Goal: Task Accomplishment & Management: Manage account settings

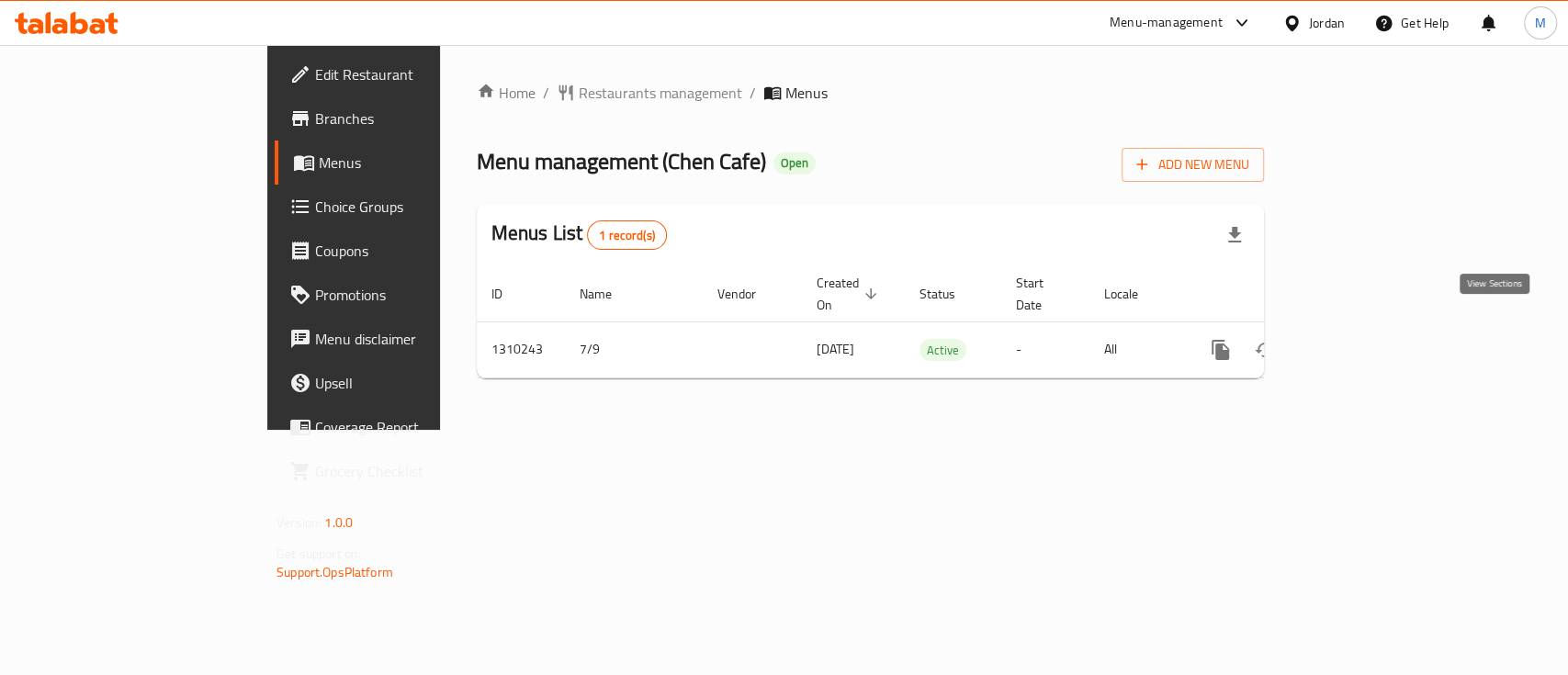
click at [1375, 329] on link "enhanced table" at bounding box center [1353, 350] width 44 height 44
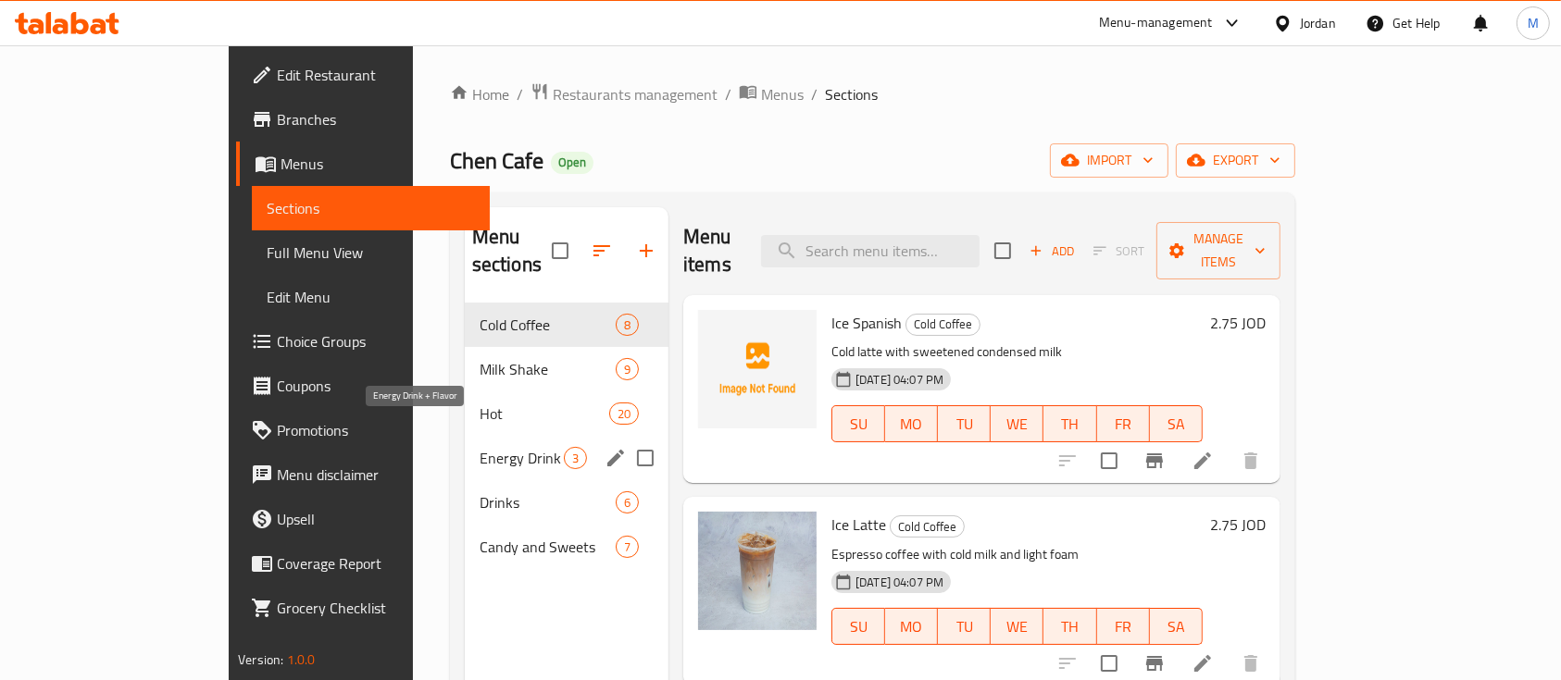
click at [480, 447] on span "Energy Drink + Flavor" at bounding box center [522, 458] width 84 height 22
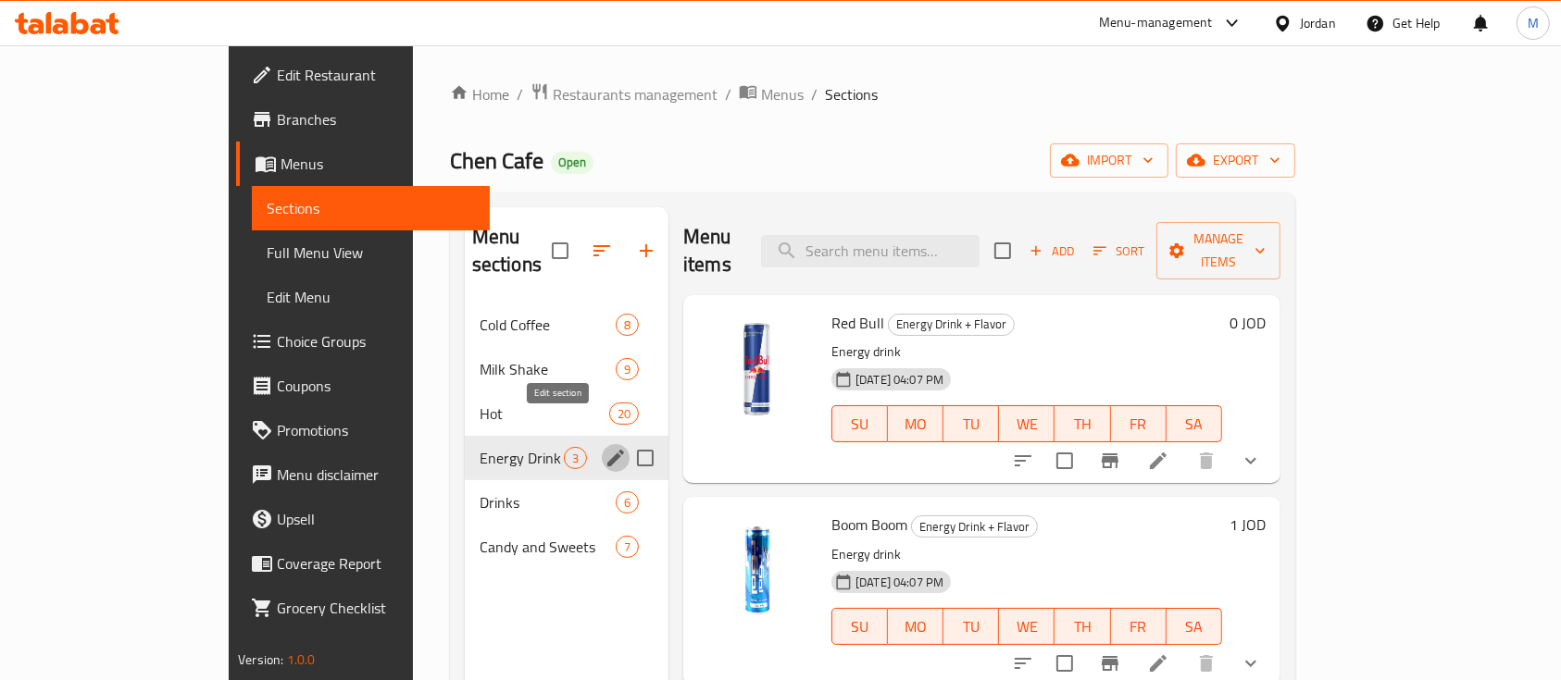
click at [605, 447] on icon "edit" at bounding box center [616, 458] width 22 height 22
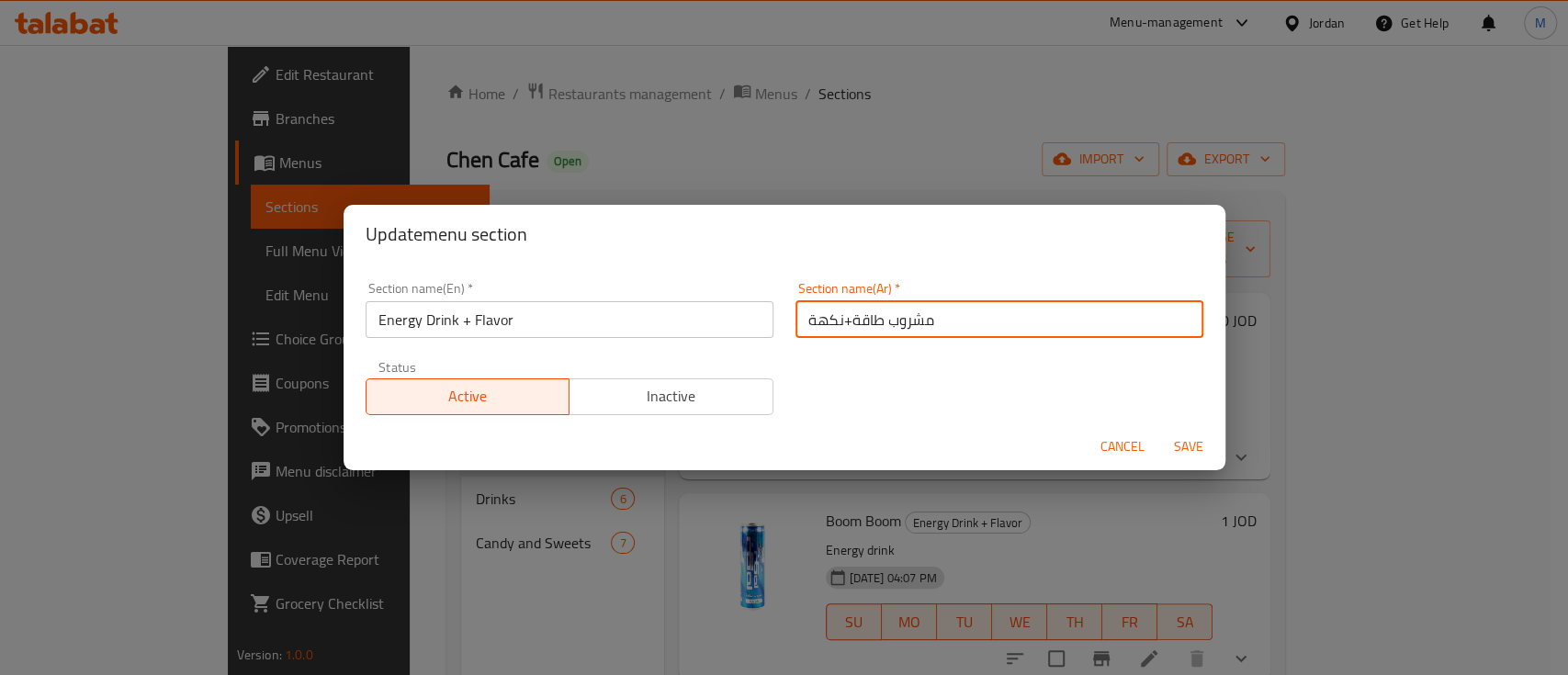
drag, startPoint x: 838, startPoint y: 319, endPoint x: 788, endPoint y: 329, distance: 51.0
click at [796, 329] on input "مشروب طاقة+نكهة" at bounding box center [999, 320] width 408 height 37
type input "مشروب طاقة"
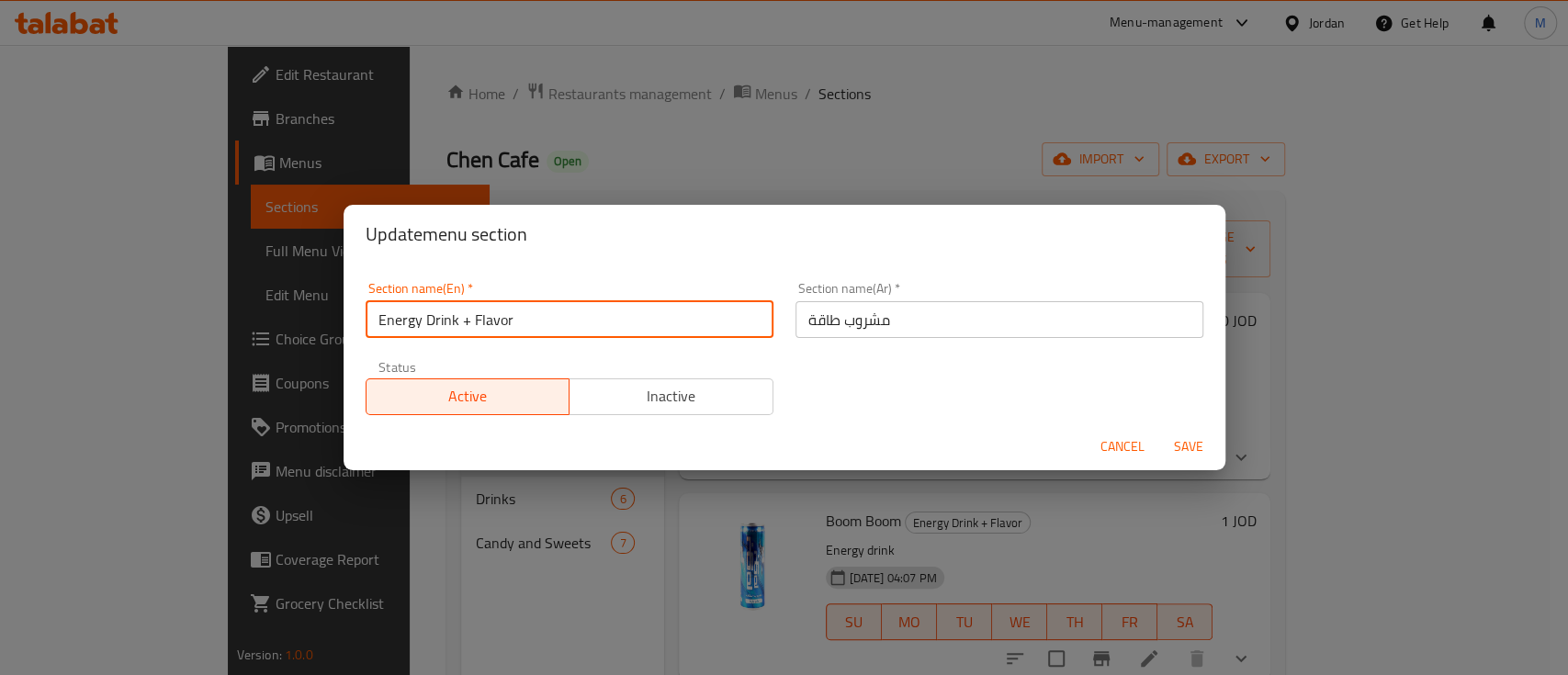
drag, startPoint x: 564, startPoint y: 318, endPoint x: 459, endPoint y: 331, distance: 105.8
click at [459, 331] on input "Energy Drink + Flavor" at bounding box center [569, 320] width 408 height 37
type input "Energy Drink"
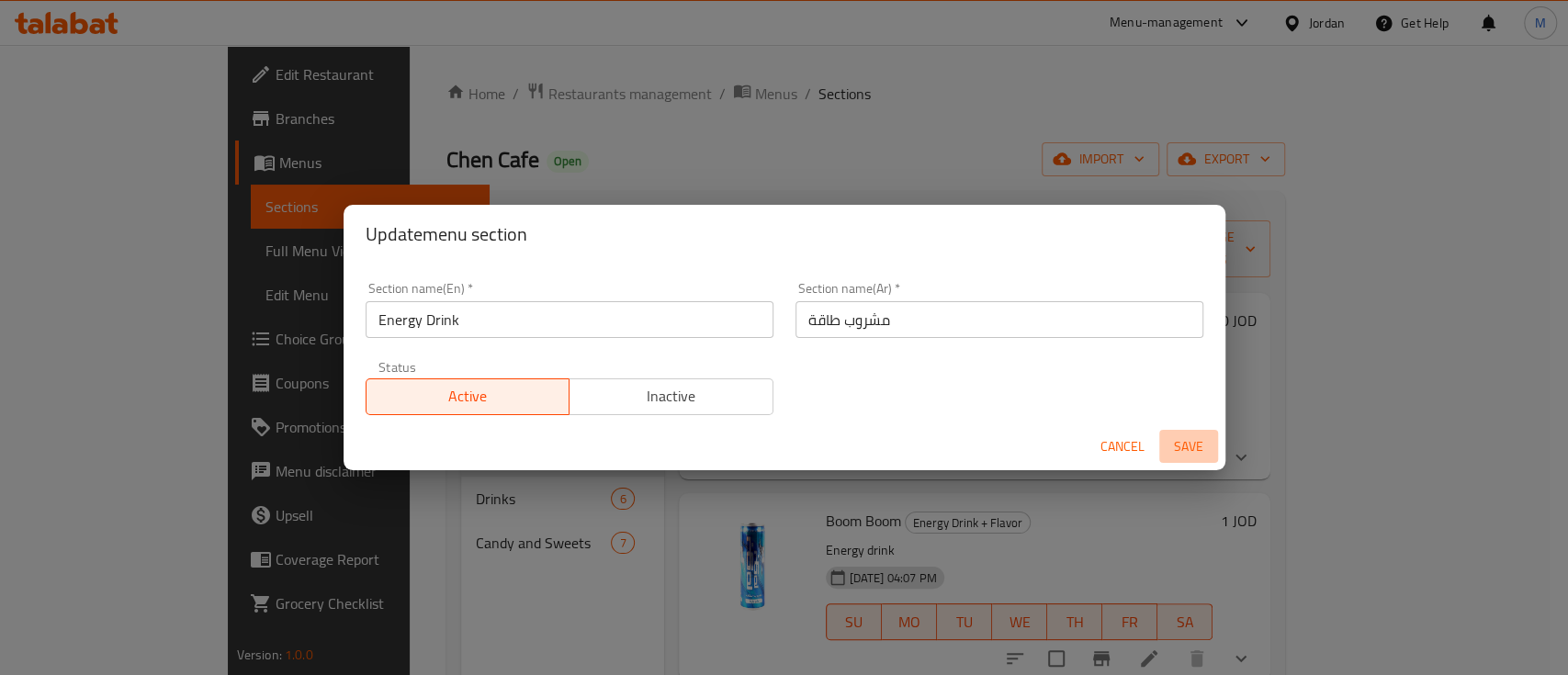
click at [1198, 439] on span "Save" at bounding box center [1189, 447] width 44 height 23
